Goal: Find specific page/section: Find specific page/section

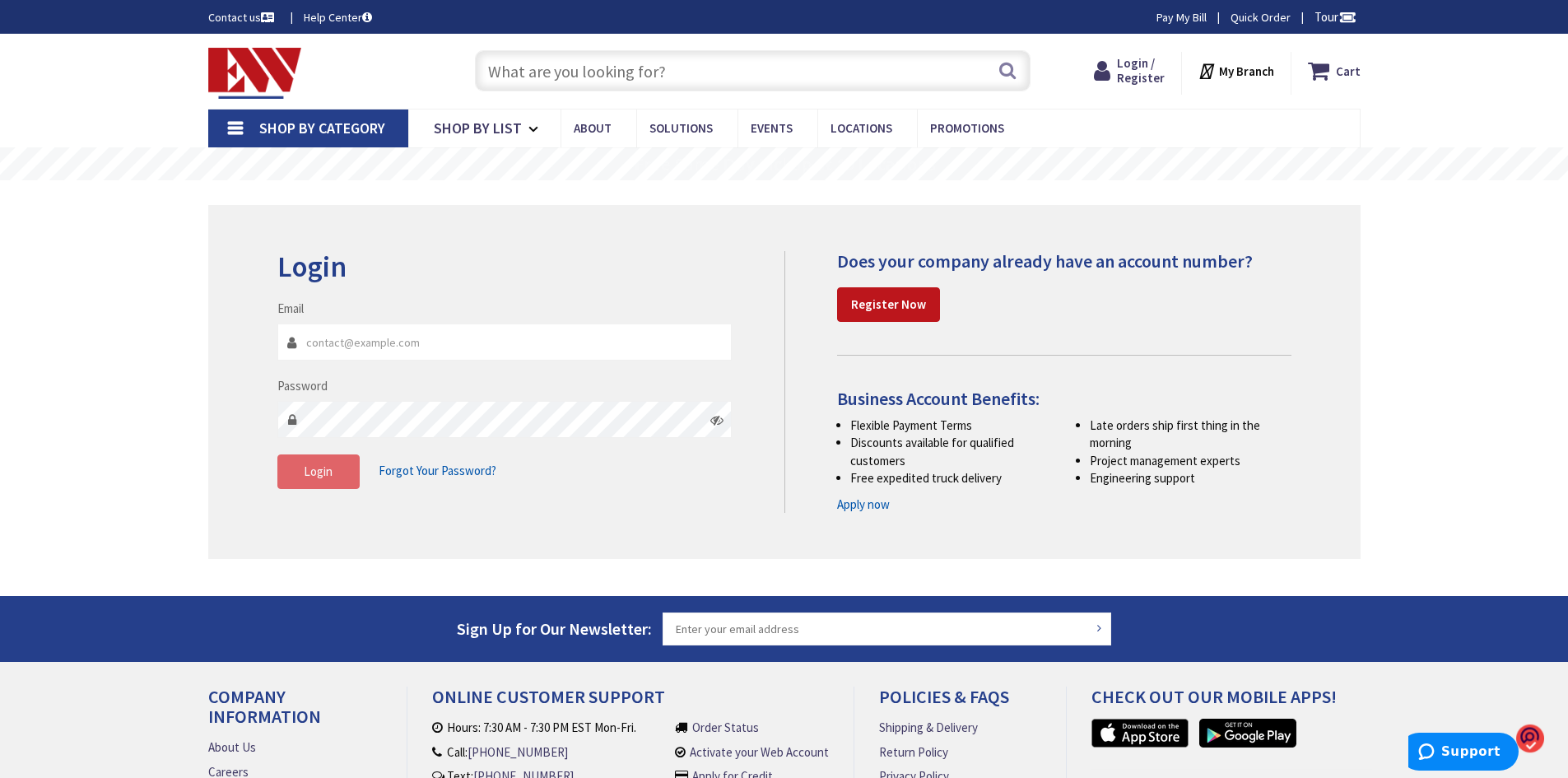
type input "[EMAIL_ADDRESS][DOMAIN_NAME]"
click at [325, 475] on span "Login" at bounding box center [318, 470] width 29 height 15
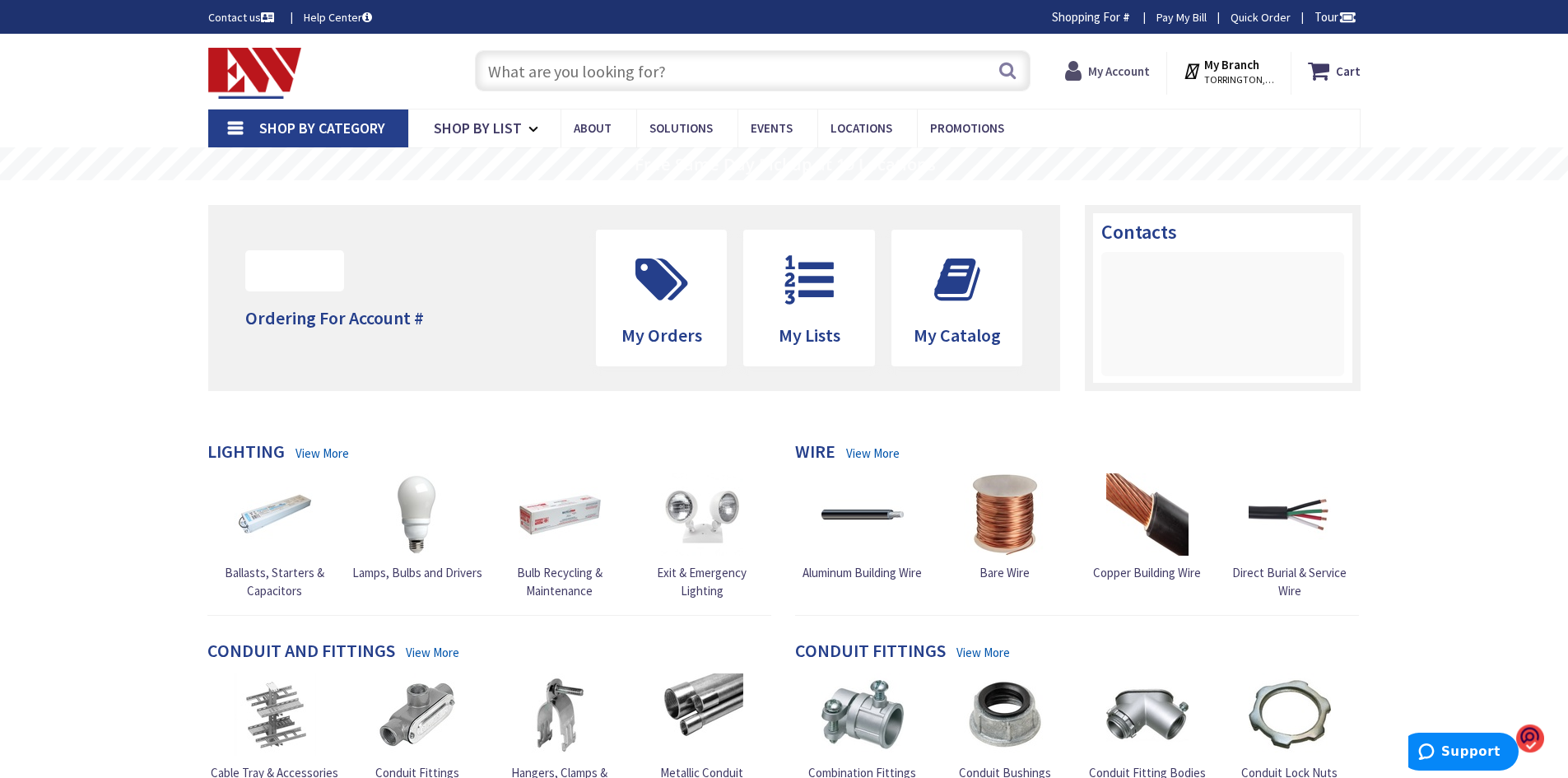
click at [1116, 72] on strong "My Account" at bounding box center [1118, 71] width 62 height 15
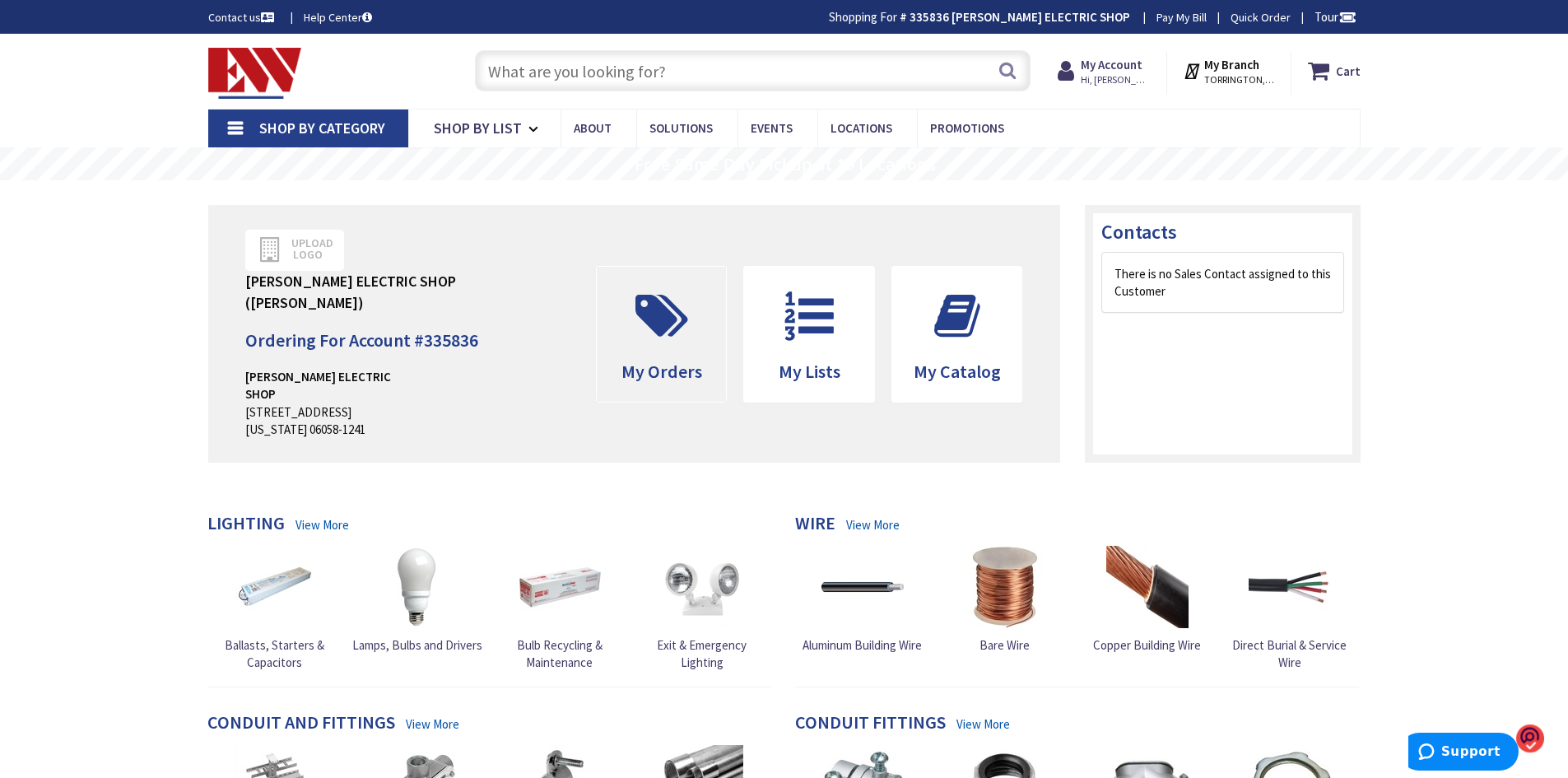
click at [653, 332] on span at bounding box center [662, 316] width 105 height 74
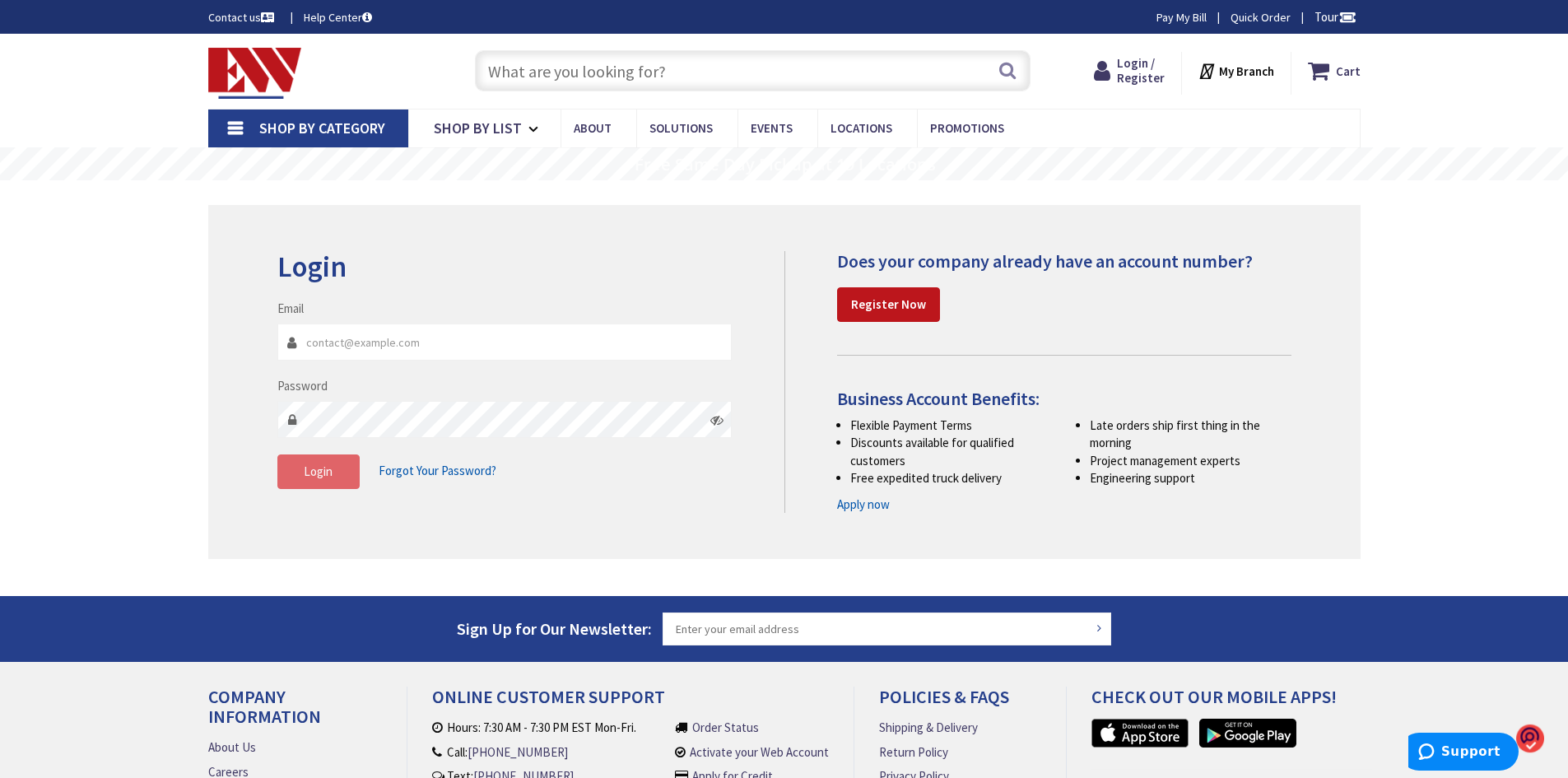
type input "[EMAIL_ADDRESS][DOMAIN_NAME]"
click at [311, 476] on span "Login" at bounding box center [318, 470] width 29 height 15
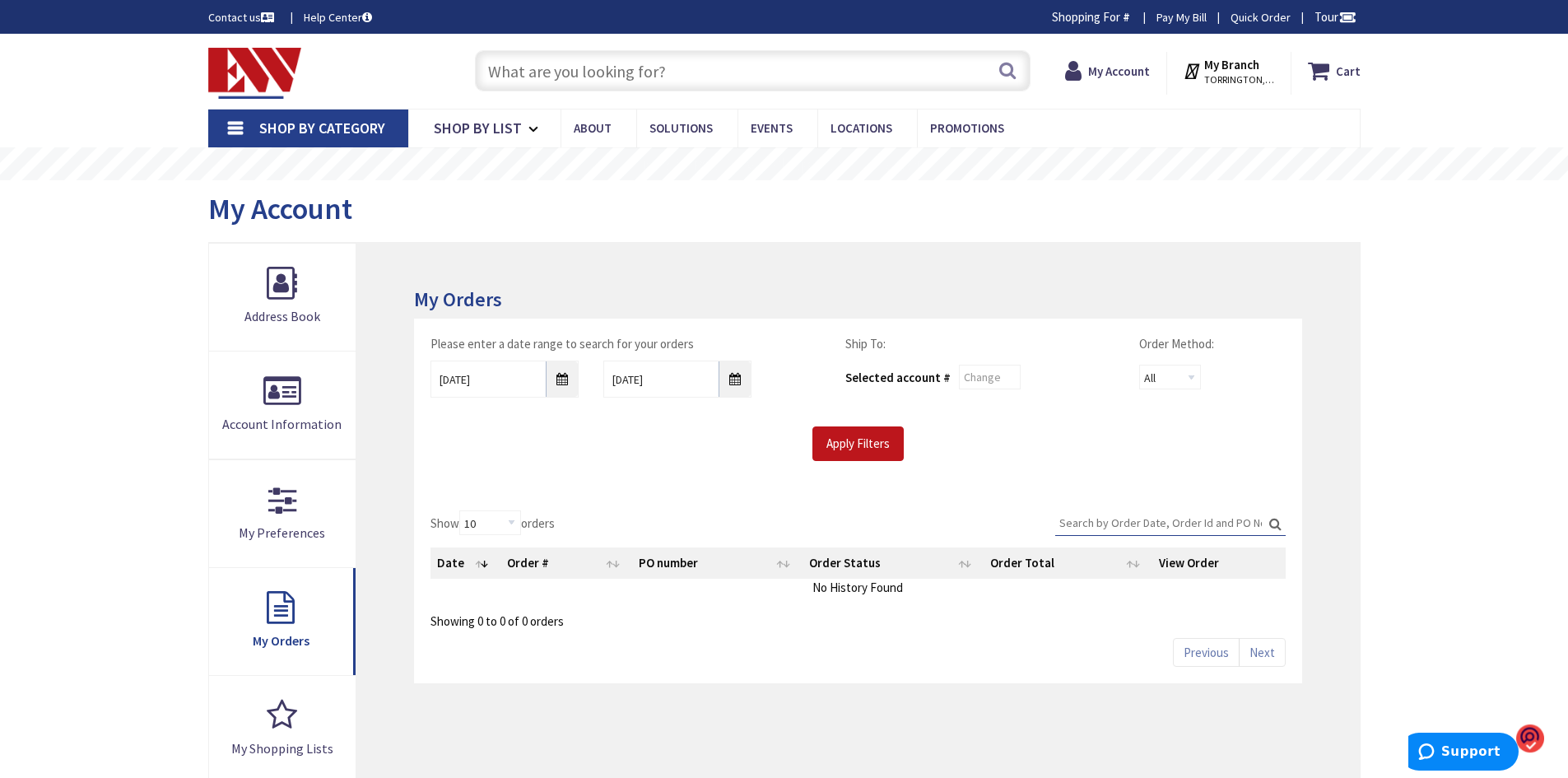
click at [670, 71] on input "text" at bounding box center [752, 71] width 555 height 41
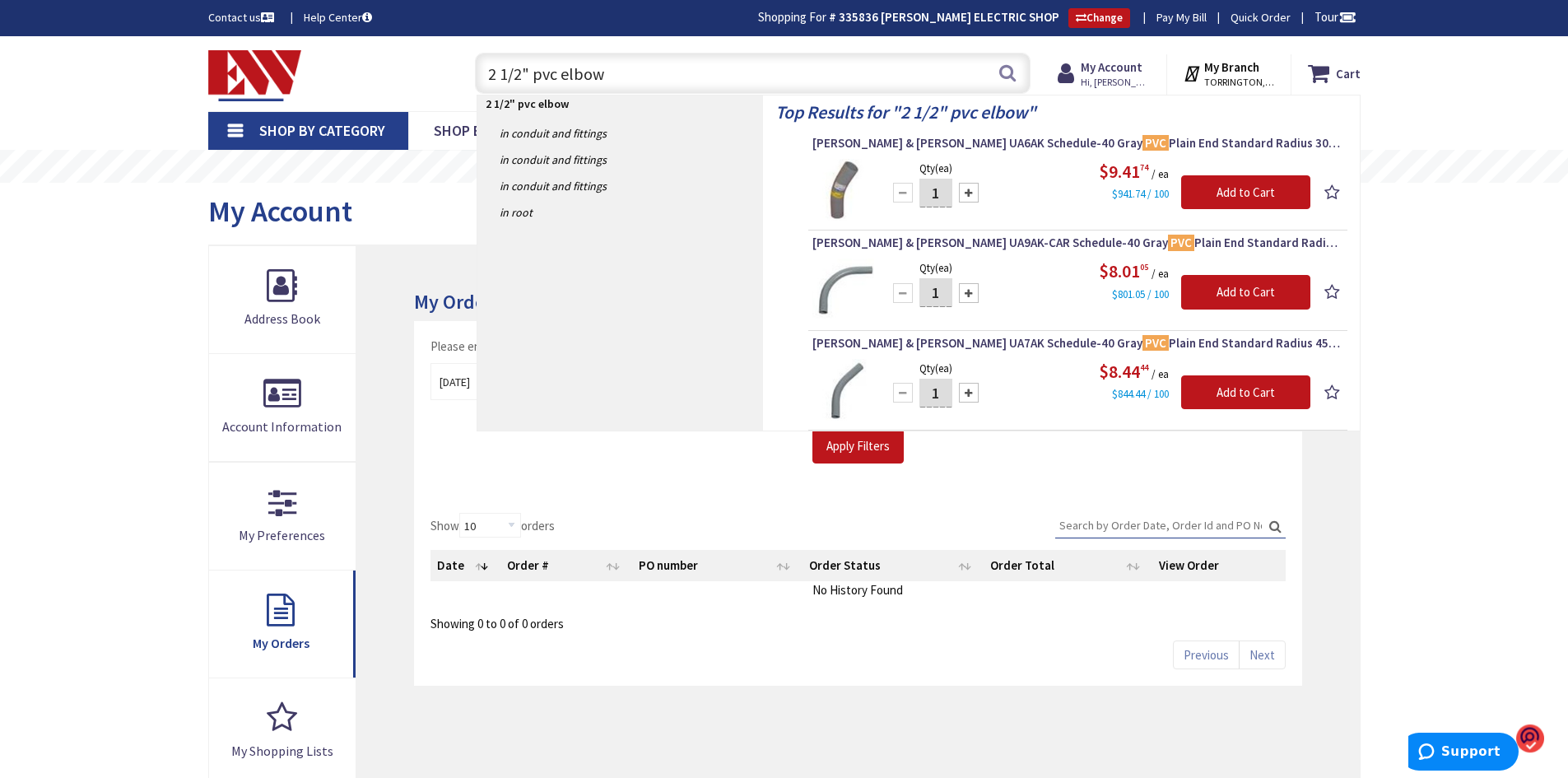
type input "2 1/2" pvc elbow"
